Goal: Task Accomplishment & Management: Complete application form

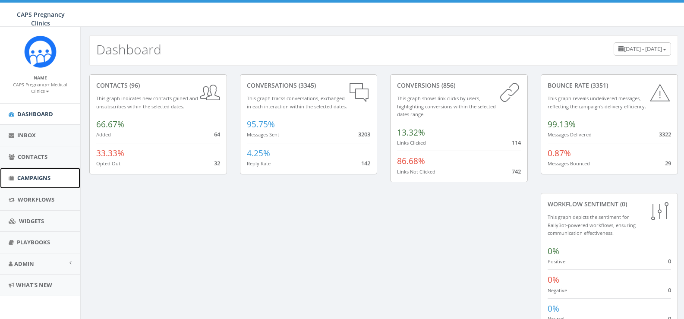
click at [41, 175] on span "Campaigns" at bounding box center [33, 178] width 33 height 8
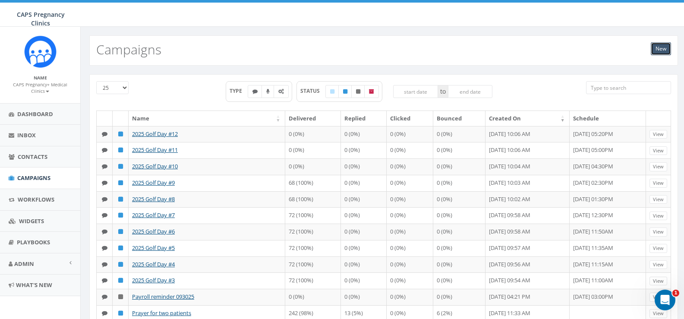
click at [662, 50] on link "New" at bounding box center [660, 48] width 20 height 13
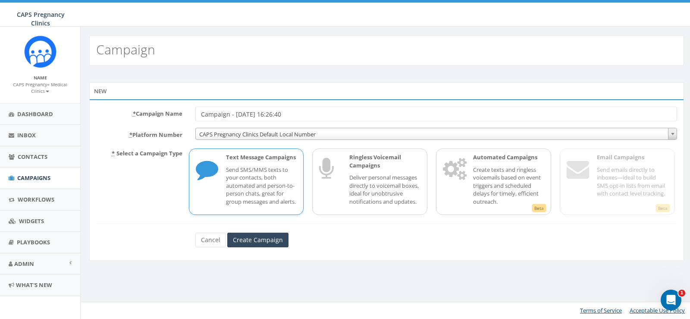
drag, startPoint x: 303, startPoint y: 116, endPoint x: 180, endPoint y: 118, distance: 123.4
click at [180, 118] on div "* Campaign Name Campaign - 09/29/2025, 16:26:40" at bounding box center [387, 114] width 594 height 15
type input "Prayer for S"
click at [253, 247] on input "Create Campaign" at bounding box center [257, 239] width 61 height 15
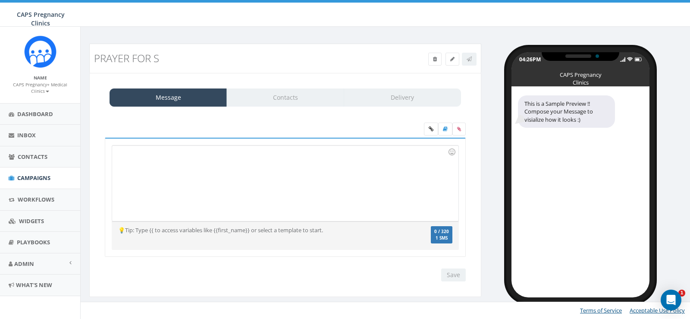
click at [136, 170] on div at bounding box center [285, 182] width 346 height 75
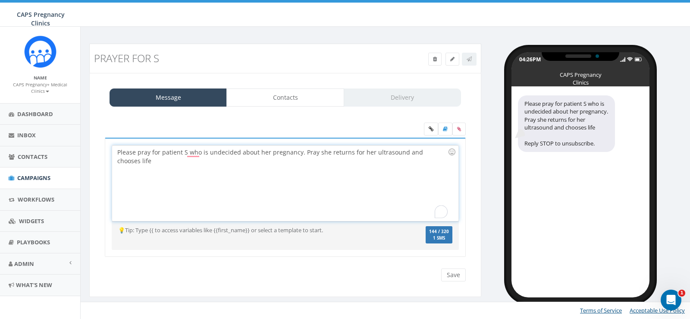
click at [402, 152] on div "Please pray for patient S who is undecided about her pregnancy. Pray she return…" at bounding box center [285, 182] width 346 height 75
click at [196, 162] on div "Please pray for patient S who is undecided about her pregnancy. Pray she return…" at bounding box center [285, 182] width 346 height 75
click at [452, 273] on input "Save" at bounding box center [453, 274] width 25 height 13
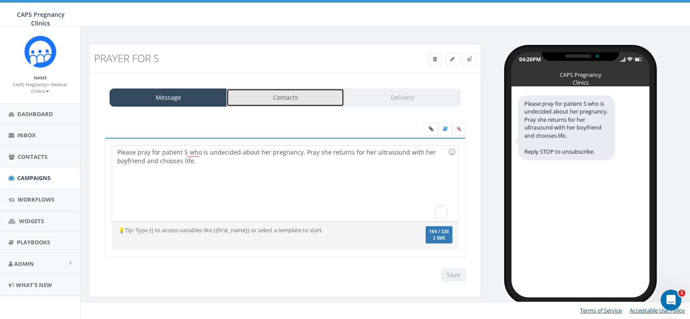
click at [294, 97] on link "Contacts" at bounding box center [284, 97] width 117 height 18
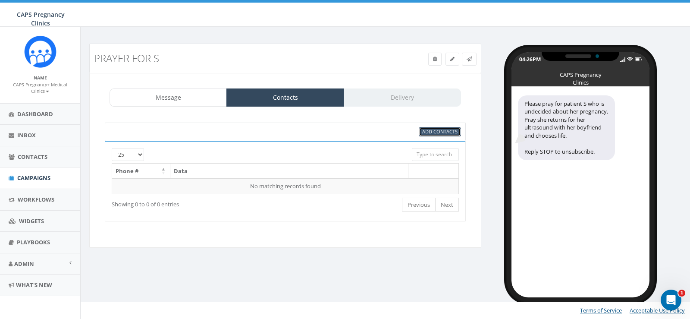
click at [435, 131] on span "Add Contacts" at bounding box center [439, 131] width 35 height 6
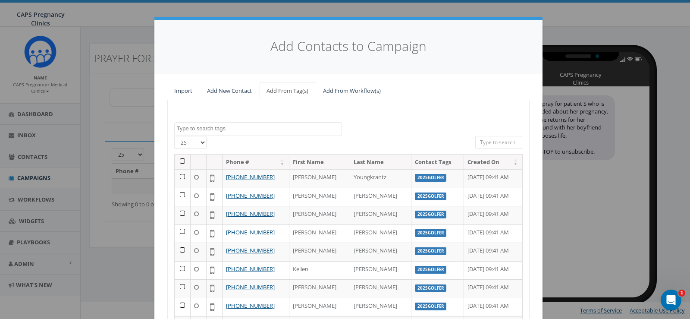
click at [205, 129] on textarea "Search" at bounding box center [259, 129] width 165 height 8
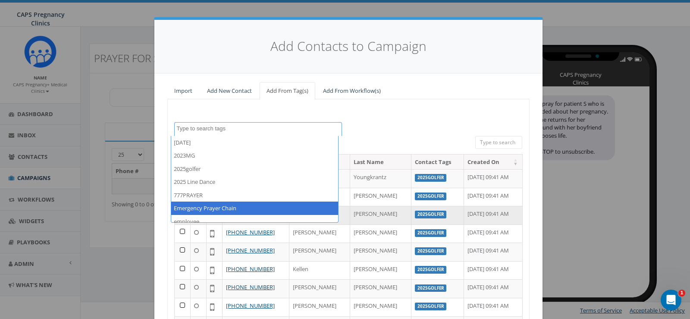
select select "Emergency Prayer Chain"
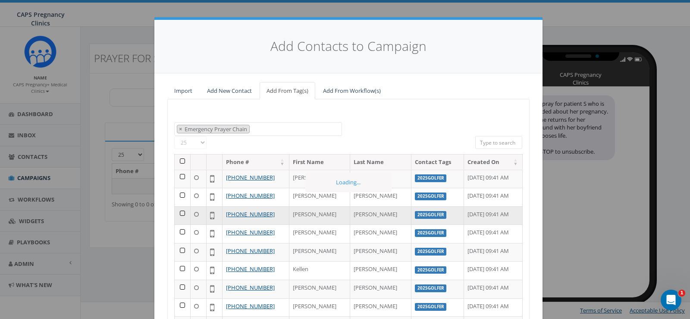
scroll to position [39, 0]
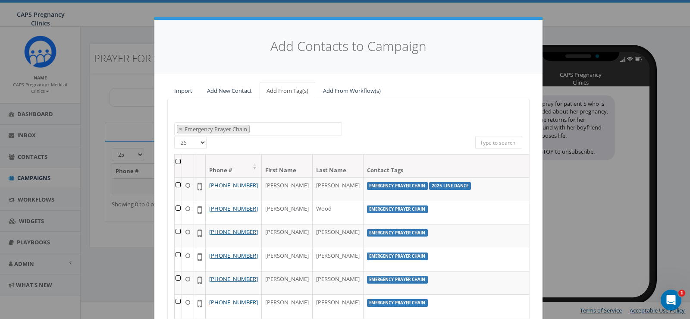
click at [175, 162] on th at bounding box center [178, 165] width 7 height 23
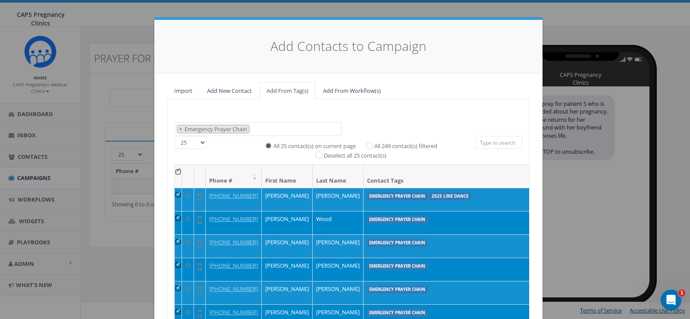
click at [405, 142] on label "All 249 contact(s) filtered" at bounding box center [405, 146] width 63 height 9
click at [374, 142] on input "All 249 contact(s) filtered" at bounding box center [372, 145] width 6 height 6
radio input "true"
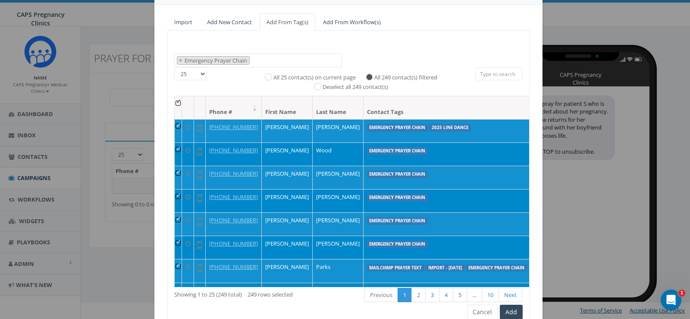
scroll to position [108, 0]
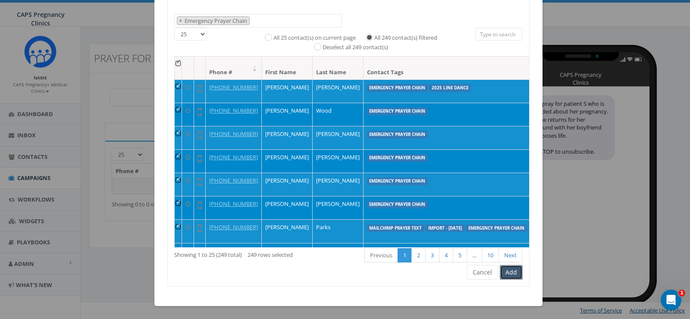
click at [509, 272] on button "Add" at bounding box center [511, 272] width 23 height 15
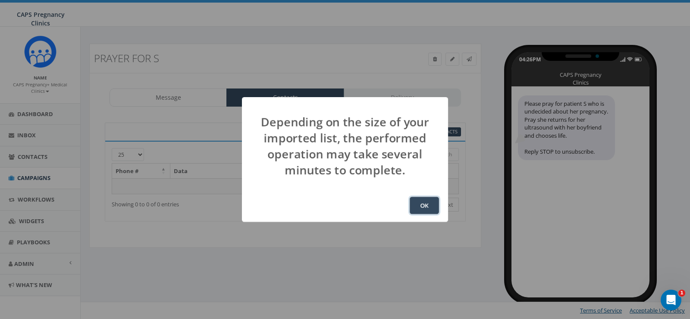
click at [427, 210] on button "OK" at bounding box center [424, 205] width 29 height 17
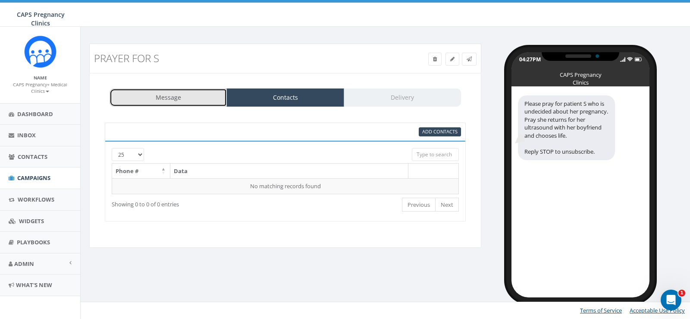
click at [146, 102] on link "Message" at bounding box center [168, 97] width 117 height 18
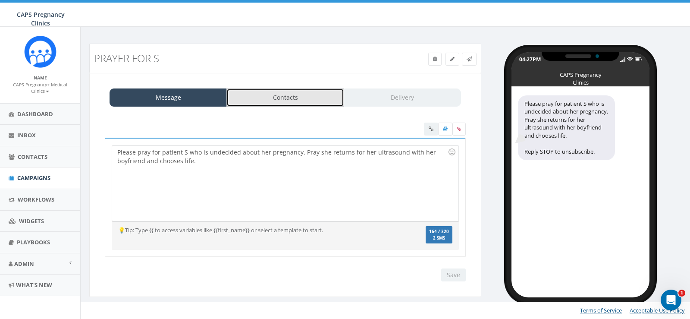
click at [265, 99] on link "Contacts" at bounding box center [284, 97] width 117 height 18
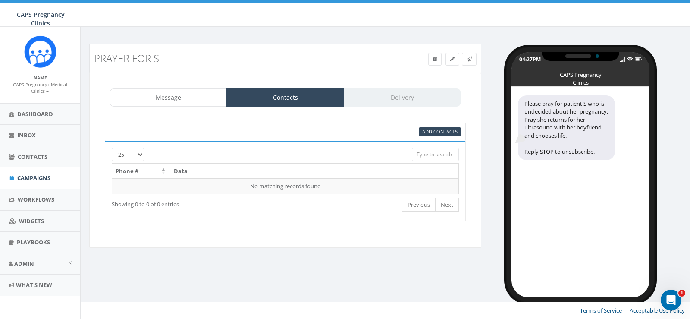
click at [364, 96] on div "Message Contacts Delivery" at bounding box center [286, 97] width 352 height 18
click at [303, 101] on link "Contacts" at bounding box center [284, 97] width 117 height 18
click at [454, 57] on icon at bounding box center [452, 59] width 4 height 5
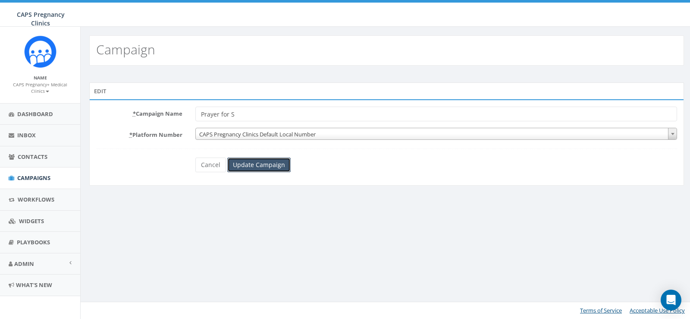
click at [239, 165] on input "Update Campaign" at bounding box center [258, 164] width 63 height 15
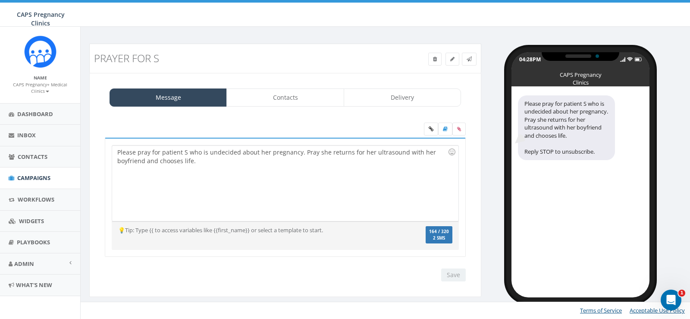
click at [303, 153] on div "Please pray for patient S who is undecided about her pregnancy. Pray she return…" at bounding box center [285, 182] width 346 height 75
click at [273, 99] on link "Contacts" at bounding box center [284, 97] width 117 height 18
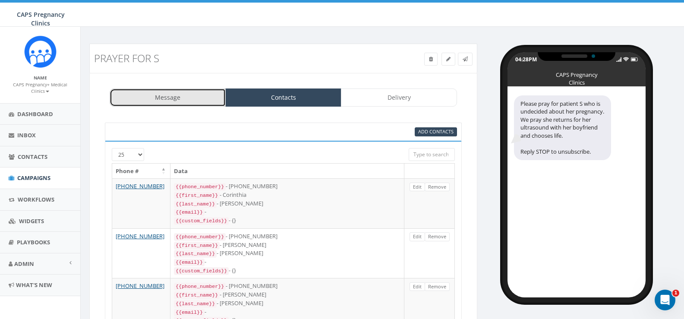
click at [171, 99] on link "Message" at bounding box center [168, 97] width 116 height 18
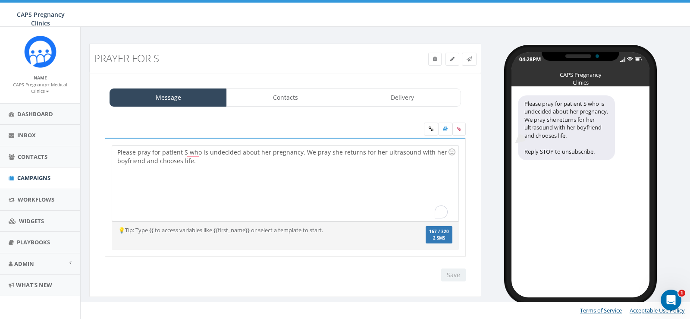
click at [451, 274] on div "Save Next" at bounding box center [451, 274] width 29 height 13
click at [342, 160] on div "Please pray for patient S who is undecided about her pregnancy. We pray she ret…" at bounding box center [285, 182] width 346 height 75
click at [288, 89] on link "Contacts" at bounding box center [284, 97] width 117 height 18
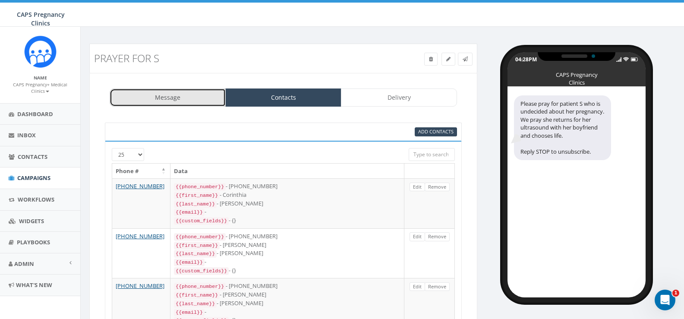
click at [167, 96] on link "Message" at bounding box center [168, 97] width 116 height 18
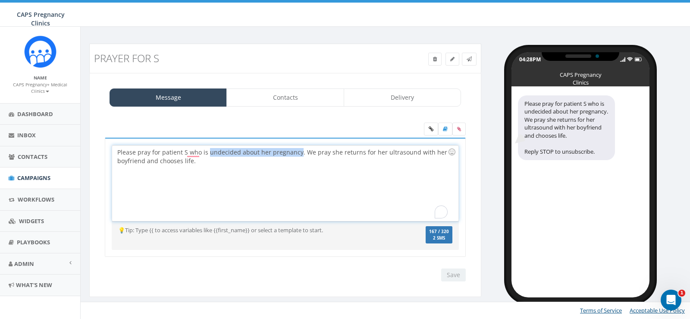
drag, startPoint x: 207, startPoint y: 153, endPoint x: 296, endPoint y: 153, distance: 89.3
click at [296, 153] on div "Please pray for patient S who is undecided about her pregnancy. We pray she ret…" at bounding box center [285, 182] width 346 height 75
drag, startPoint x: 269, startPoint y: 152, endPoint x: 283, endPoint y: 153, distance: 13.9
click at [283, 153] on div "Please pray for patient S who is considering abortion. We pray she returns for …" at bounding box center [285, 182] width 346 height 75
click at [269, 161] on div "Please pray for patient S who is considering abortion. Please pray she returns …" at bounding box center [285, 182] width 346 height 75
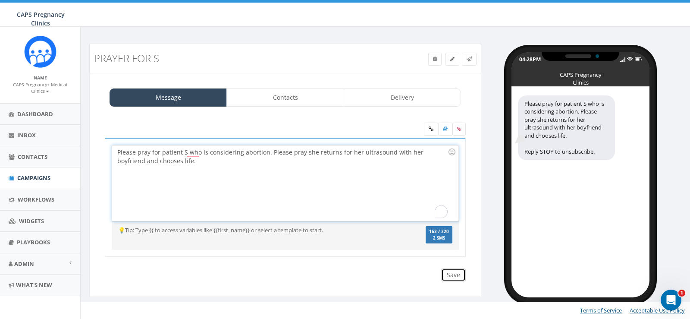
click at [453, 274] on input "Save" at bounding box center [453, 274] width 25 height 13
click at [277, 97] on link "Contacts" at bounding box center [284, 97] width 117 height 18
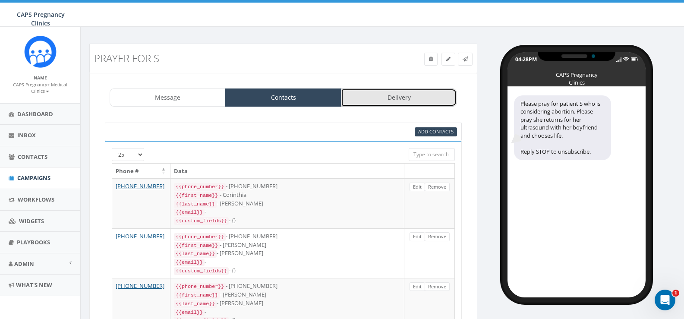
click at [405, 96] on link "Delivery" at bounding box center [399, 97] width 116 height 18
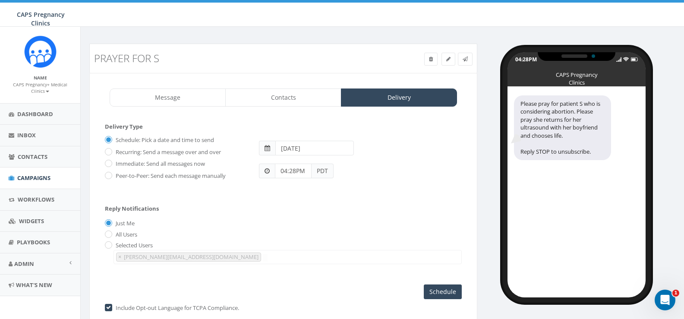
click at [135, 161] on label "Immediate: Send all messages now" at bounding box center [158, 164] width 91 height 9
click at [110, 161] on input "Immediate: Send all messages now" at bounding box center [108, 164] width 6 height 6
radio input "true"
click at [436, 295] on input "Send Now" at bounding box center [441, 291] width 41 height 15
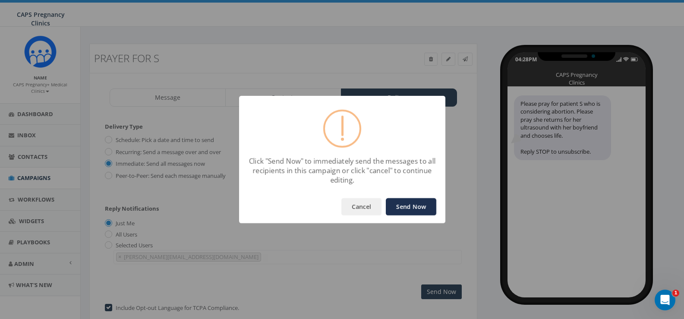
click at [411, 204] on button "Send Now" at bounding box center [411, 206] width 50 height 17
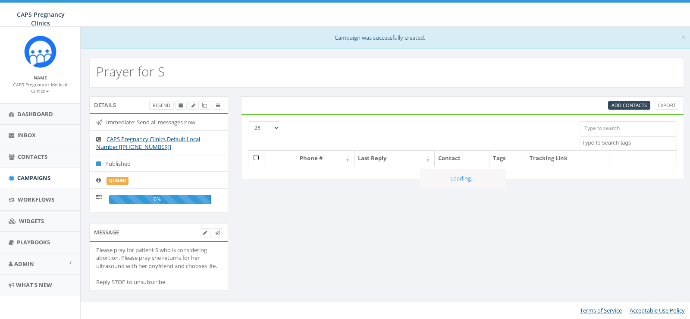
select select
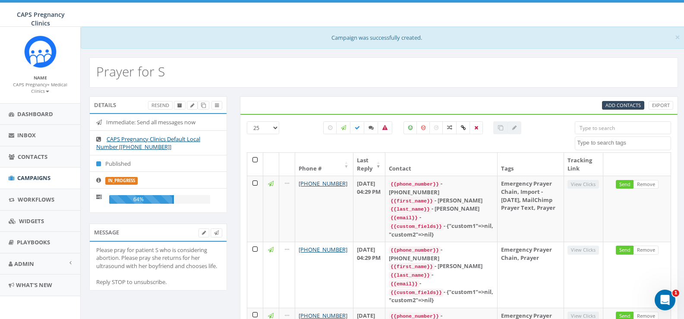
click at [585, 126] on input "search" at bounding box center [623, 127] width 96 height 13
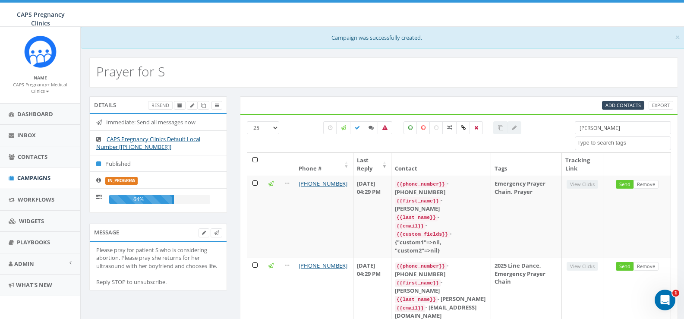
scroll to position [43, 0]
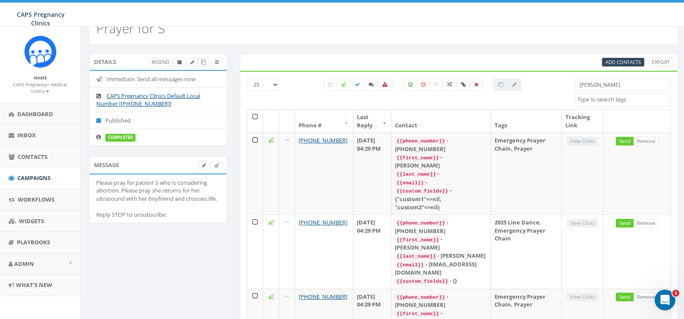
click at [598, 84] on input "[PERSON_NAME]" at bounding box center [623, 84] width 96 height 13
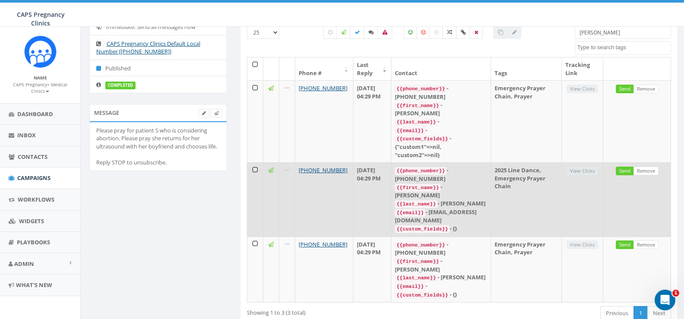
scroll to position [0, 0]
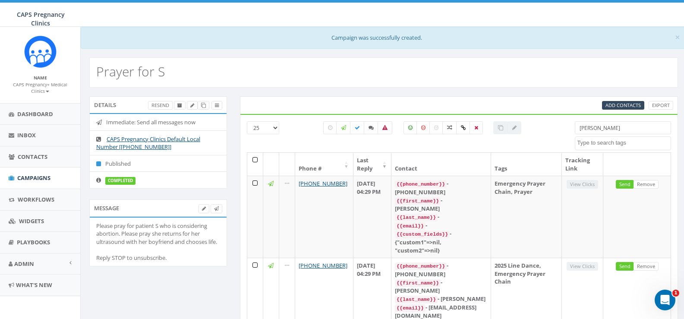
type input "[PERSON_NAME]"
click at [38, 88] on small "CAPS Pregnancy+ Medical Clinics" at bounding box center [40, 88] width 54 height 13
click at [32, 112] on link "Sign Out" at bounding box center [43, 115] width 68 height 11
